Goal: Check status: Check status

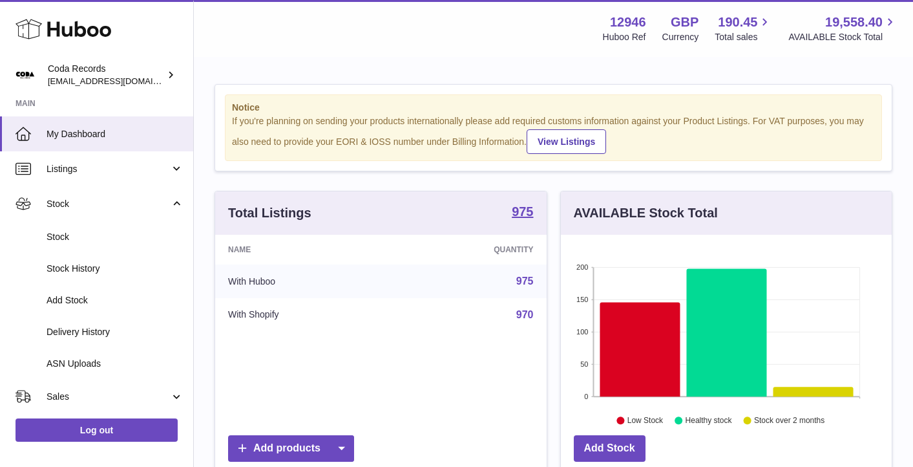
scroll to position [202, 331]
click at [92, 207] on span "Stock" at bounding box center [108, 204] width 123 height 12
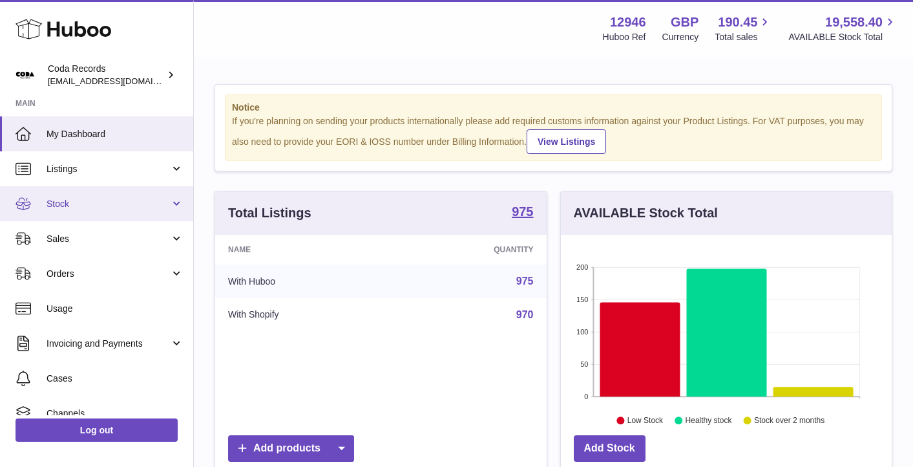
click at [109, 207] on span "Stock" at bounding box center [108, 204] width 123 height 12
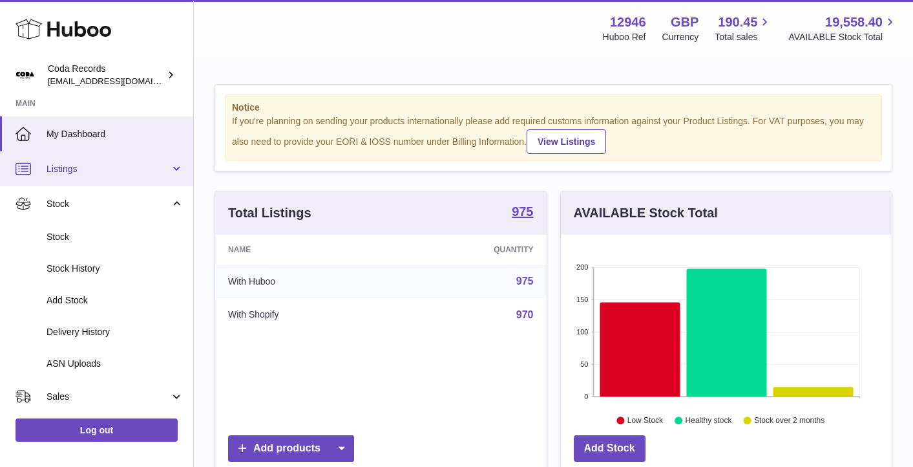
click at [136, 167] on span "Listings" at bounding box center [108, 169] width 123 height 12
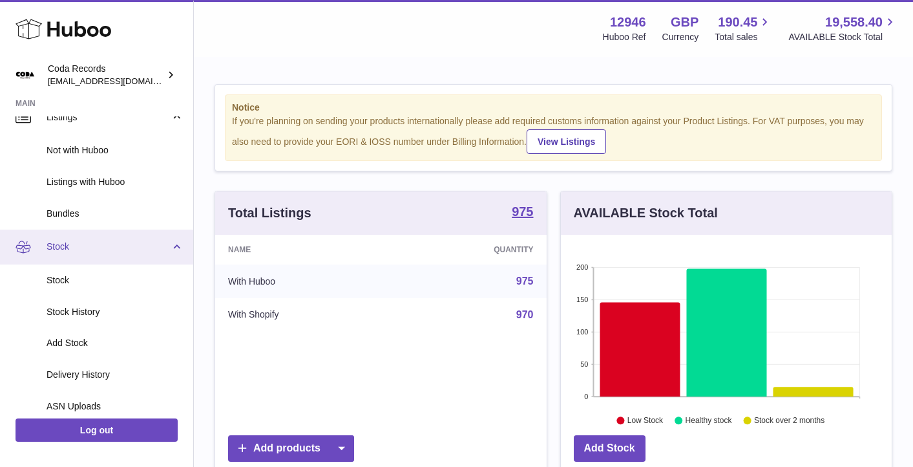
scroll to position [0, 0]
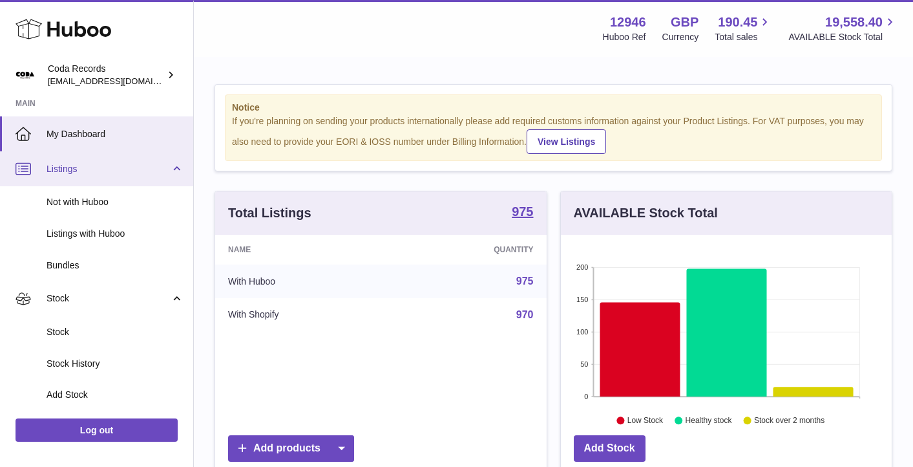
click at [168, 174] on link "Listings" at bounding box center [96, 168] width 193 height 35
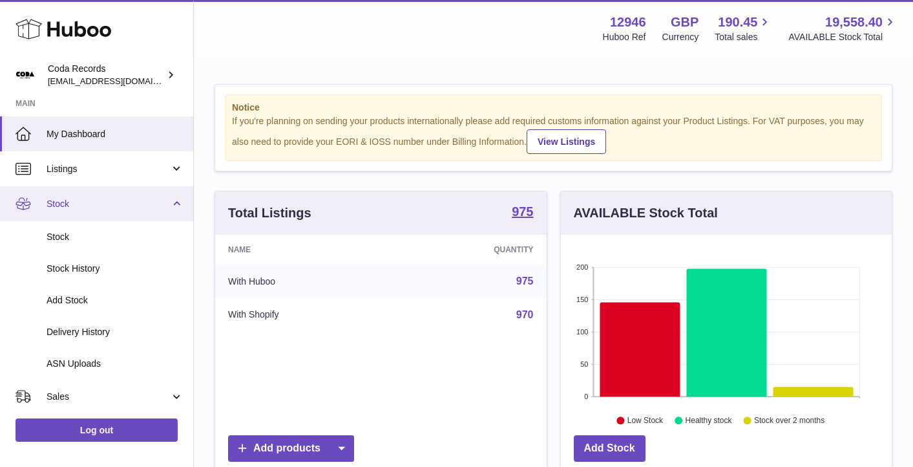
click at [172, 198] on link "Stock" at bounding box center [96, 203] width 193 height 35
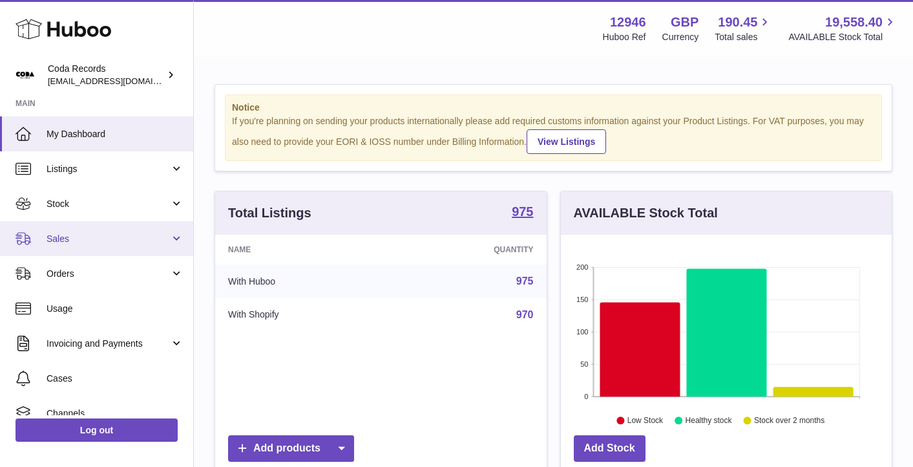
click at [160, 242] on span "Sales" at bounding box center [108, 239] width 123 height 12
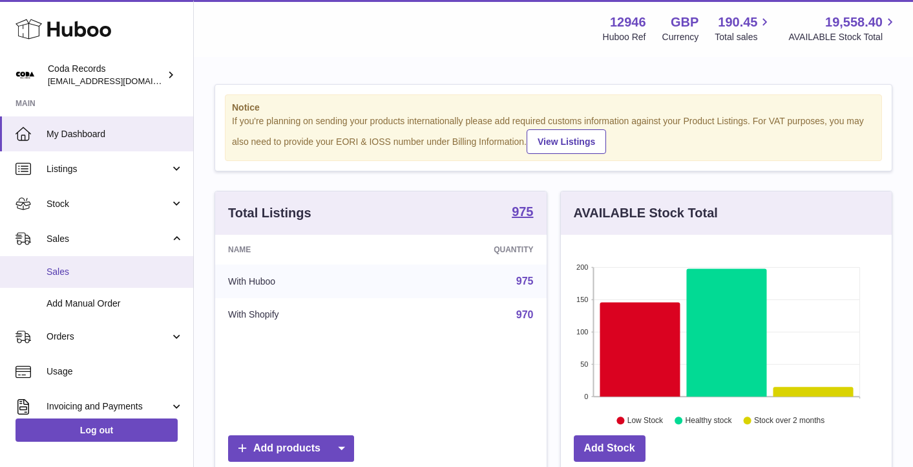
click at [142, 272] on span "Sales" at bounding box center [115, 272] width 137 height 12
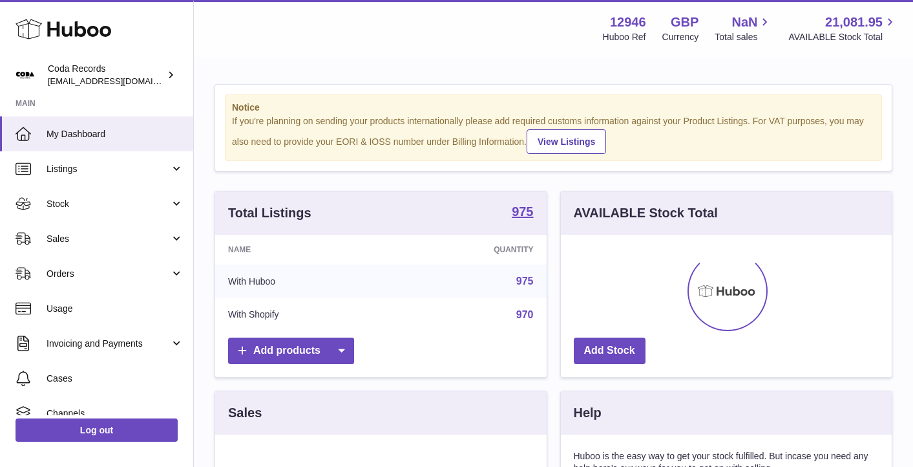
click at [418, 113] on strong "Notice" at bounding box center [553, 107] width 643 height 12
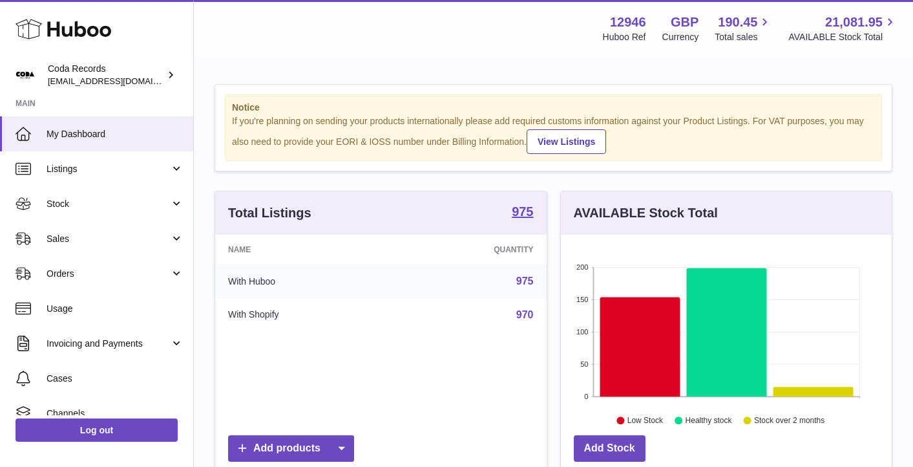
scroll to position [202, 331]
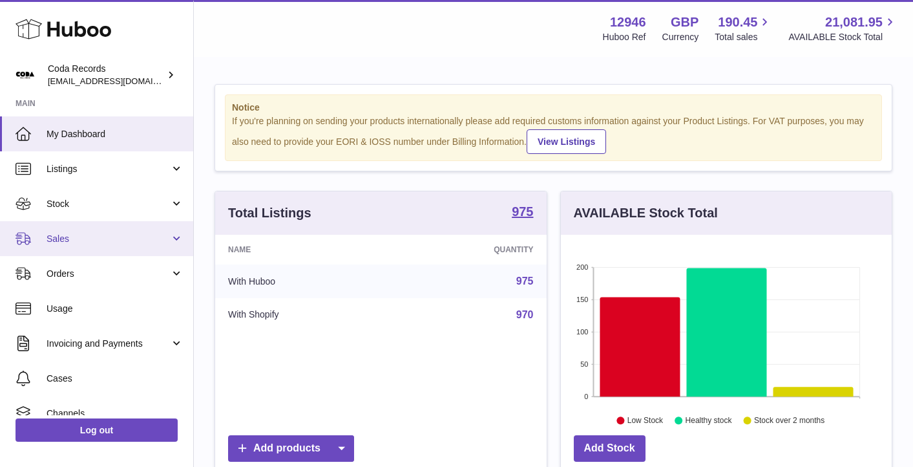
click at [123, 233] on span "Sales" at bounding box center [108, 239] width 123 height 12
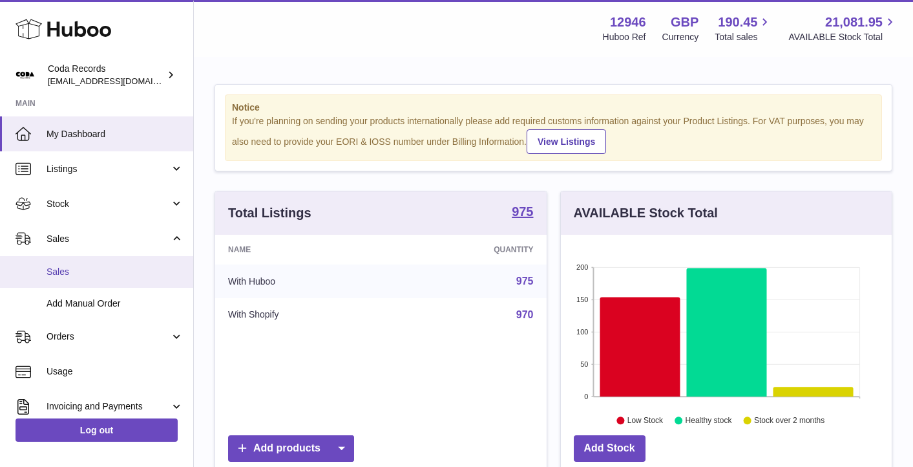
click at [131, 266] on span "Sales" at bounding box center [115, 272] width 137 height 12
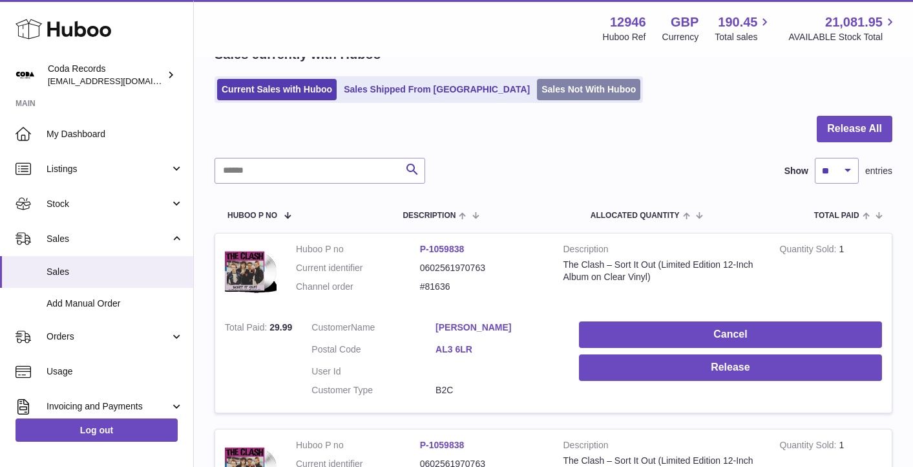
scroll to position [74, 0]
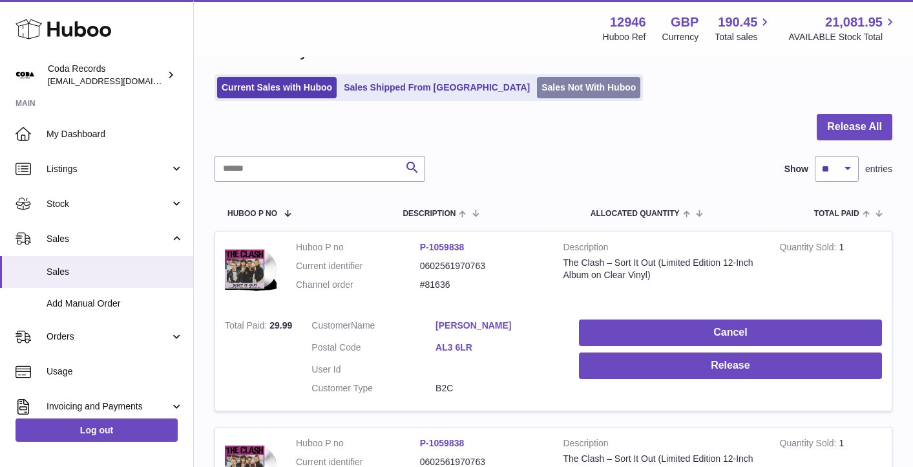
click at [537, 84] on link "Sales Not With Huboo" at bounding box center [588, 87] width 103 height 21
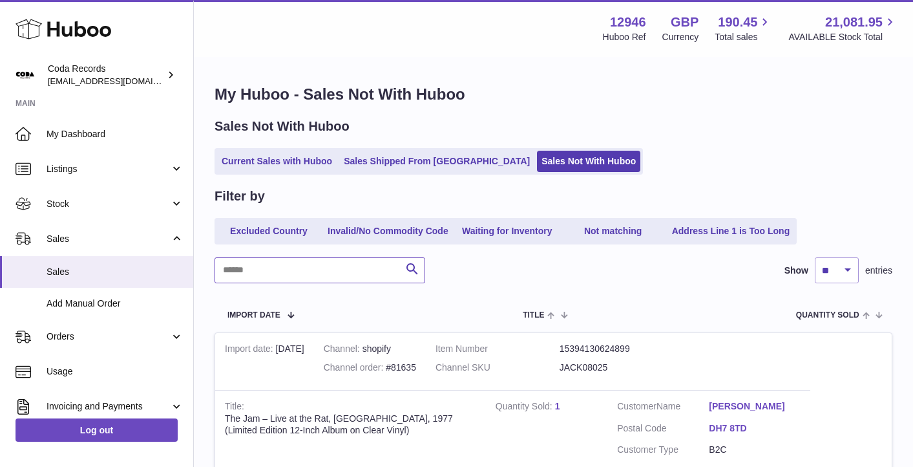
click at [312, 277] on input "text" at bounding box center [320, 270] width 211 height 26
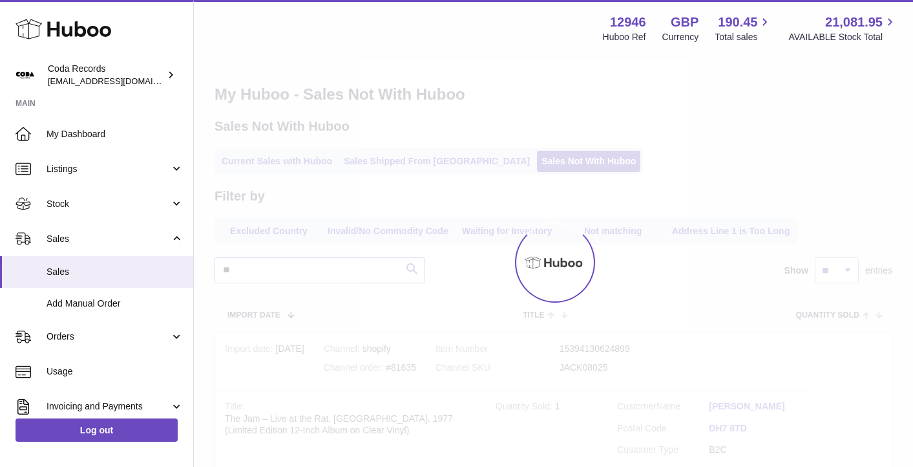
type input "*"
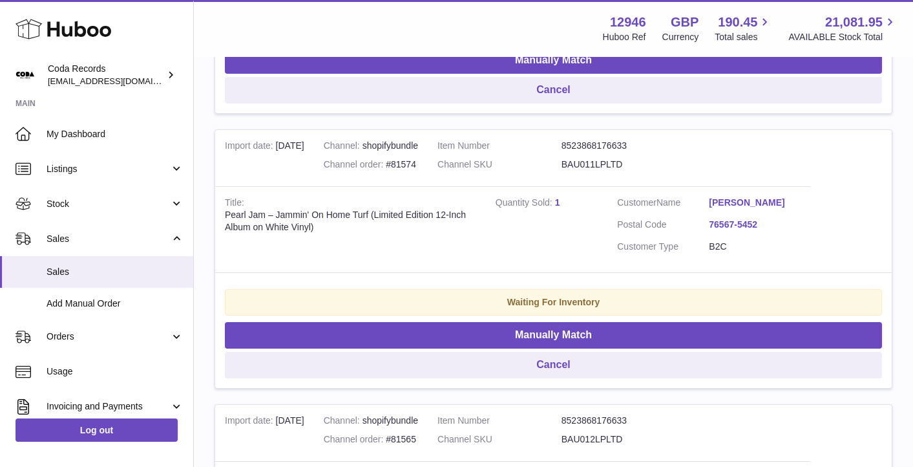
scroll to position [764, 0]
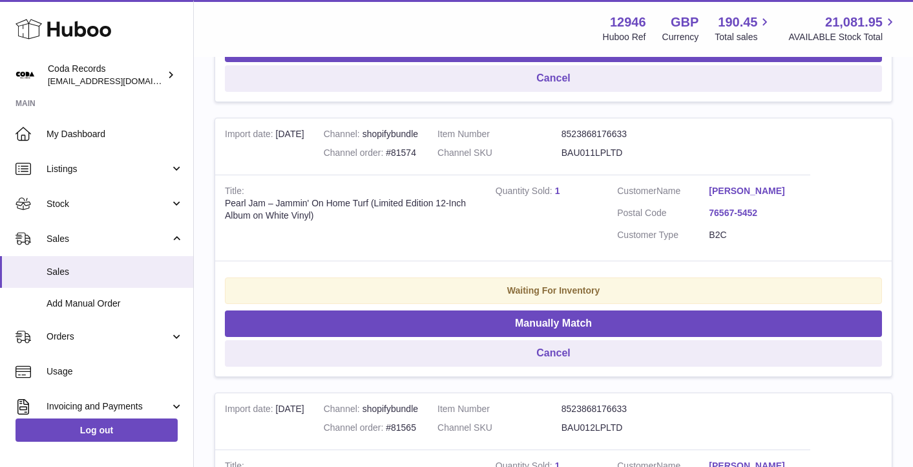
type input "*****"
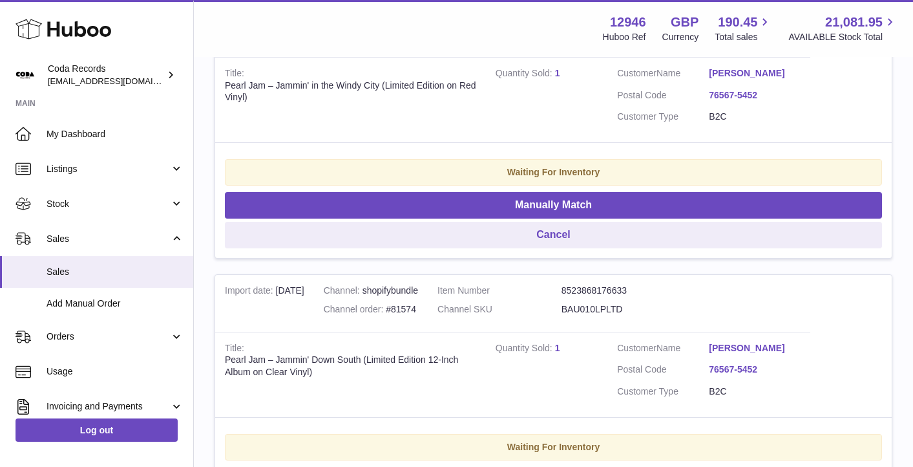
scroll to position [0, 0]
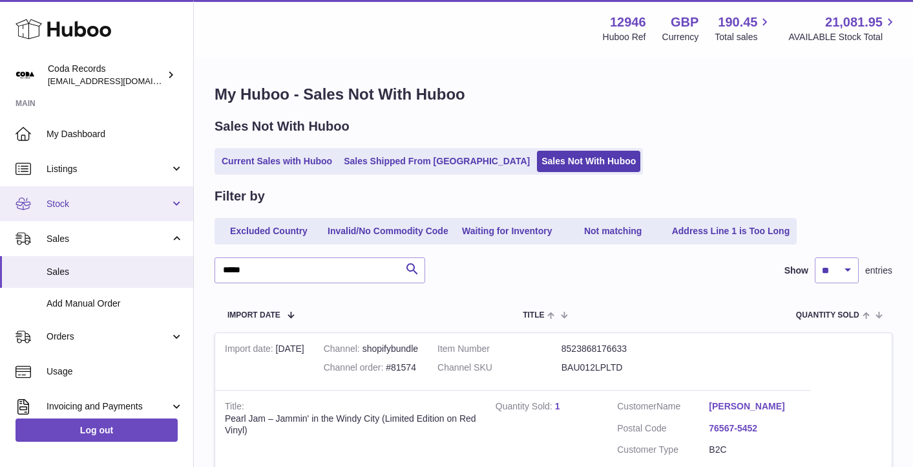
click at [83, 193] on link "Stock" at bounding box center [96, 203] width 193 height 35
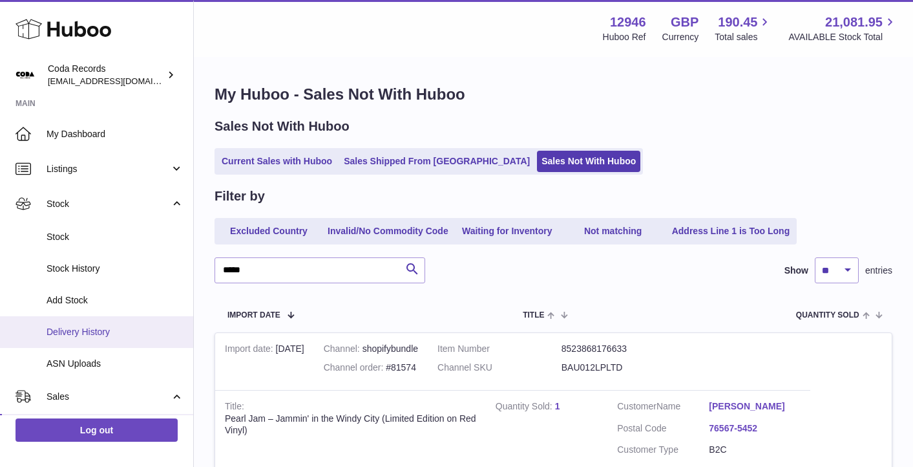
click at [124, 336] on span "Delivery History" at bounding box center [115, 332] width 137 height 12
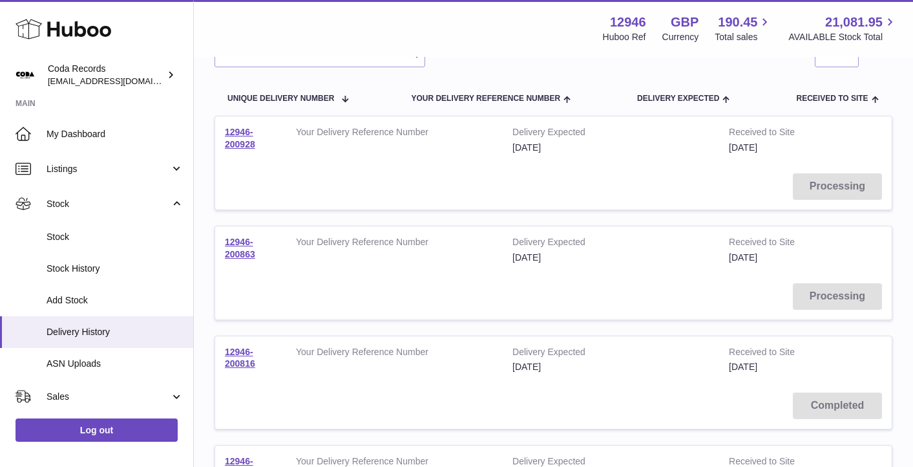
scroll to position [116, 0]
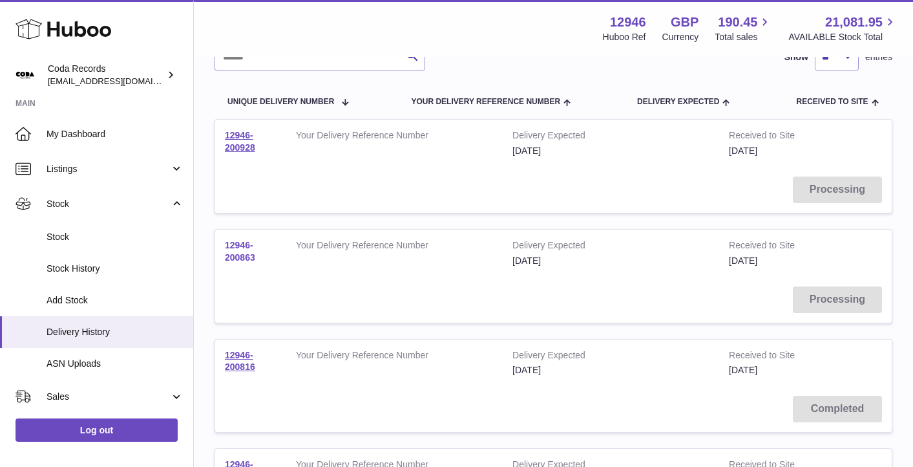
click at [246, 253] on link "12946-200863" at bounding box center [240, 251] width 30 height 23
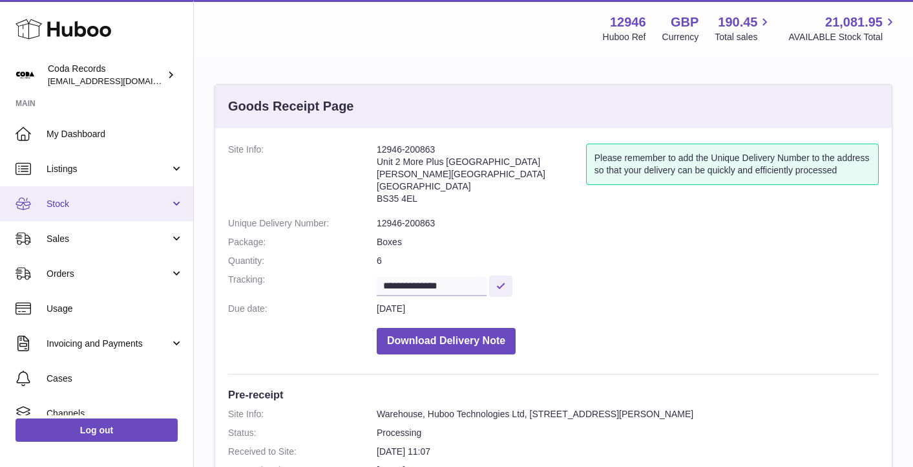
click at [72, 207] on span "Stock" at bounding box center [108, 204] width 123 height 12
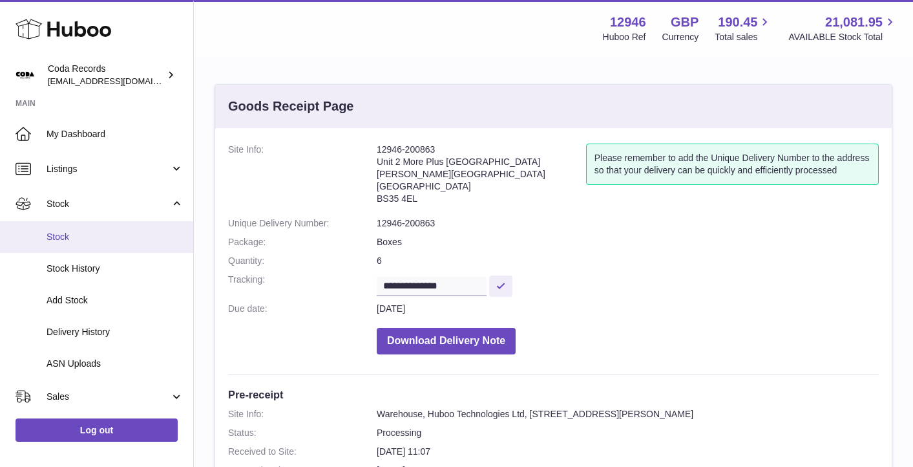
click at [81, 244] on link "Stock" at bounding box center [96, 237] width 193 height 32
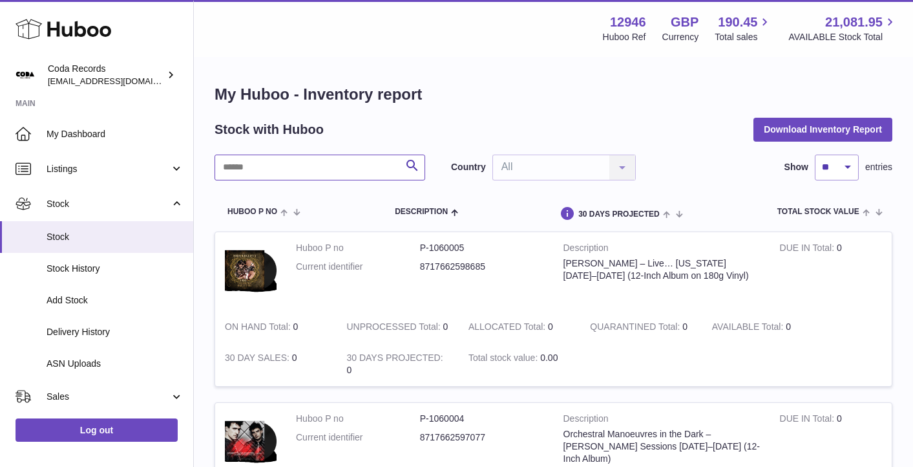
click at [342, 169] on input "text" at bounding box center [320, 167] width 211 height 26
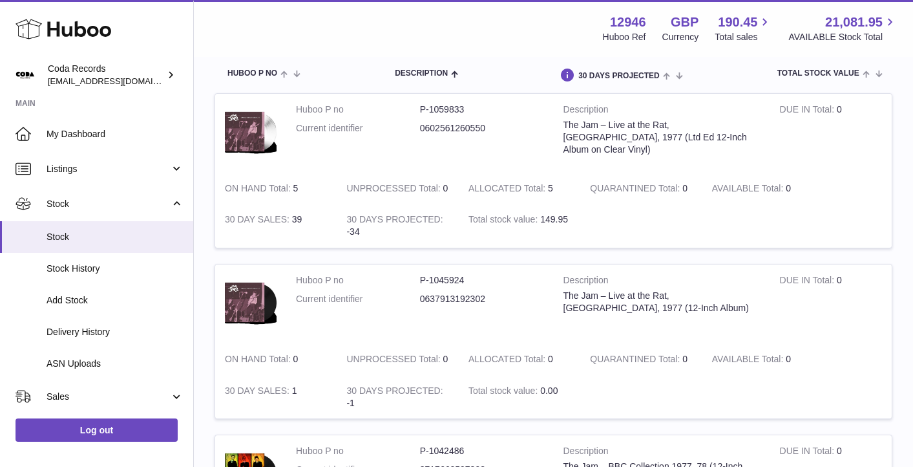
scroll to position [155, 0]
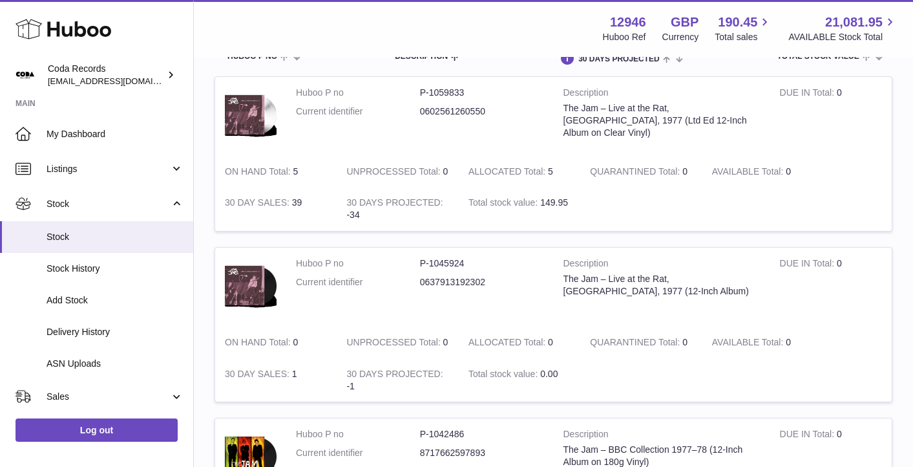
type input "*******"
